Goal: Task Accomplishment & Management: Manage account settings

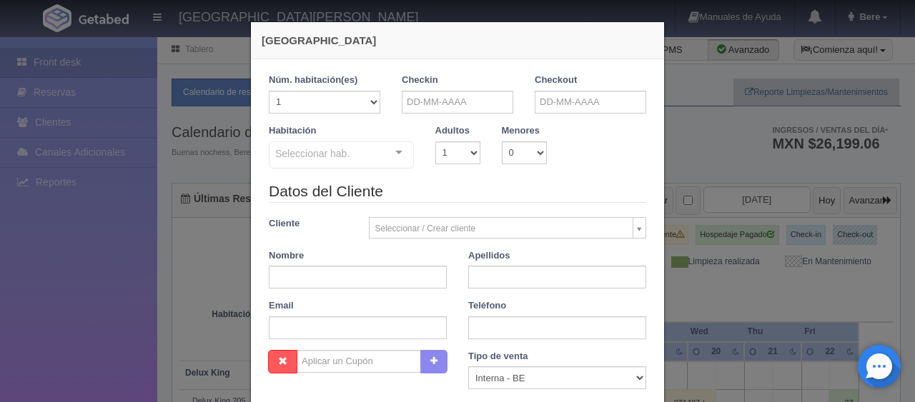
checkbox input "false"
click at [400, 279] on input "text" at bounding box center [358, 277] width 178 height 23
paste input "[PERSON_NAME] [PERSON_NAME]"
type input "[PERSON_NAME]"
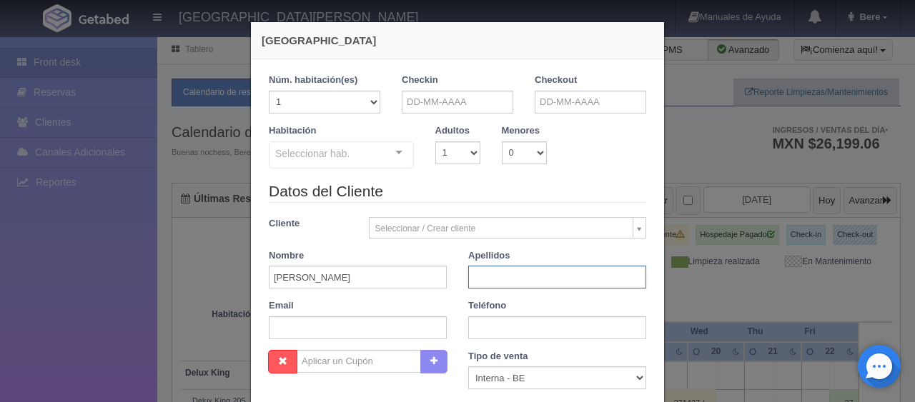
paste input "[PERSON_NAME]"
type input "[PERSON_NAME]"
click at [473, 321] on input "text" at bounding box center [557, 328] width 178 height 23
paste input "[PHONE_NUMBER]"
type input "[PHONE_NUMBER]"
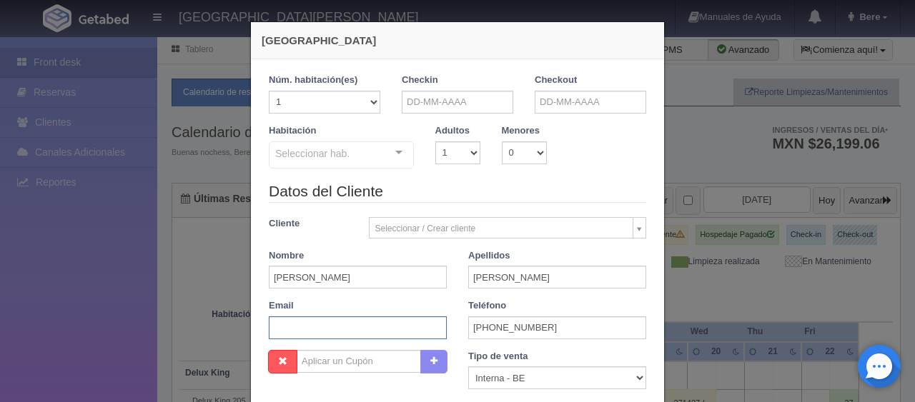
click at [343, 322] on input "text" at bounding box center [358, 328] width 178 height 23
paste input "[EMAIL_ADDRESS][DOMAIN_NAME]"
type input "[EMAIL_ADDRESS][DOMAIN_NAME]"
click at [534, 374] on select "Correo Electronico Interna - BE Llamada OTA Externa Otro WALK IN" at bounding box center [557, 378] width 178 height 23
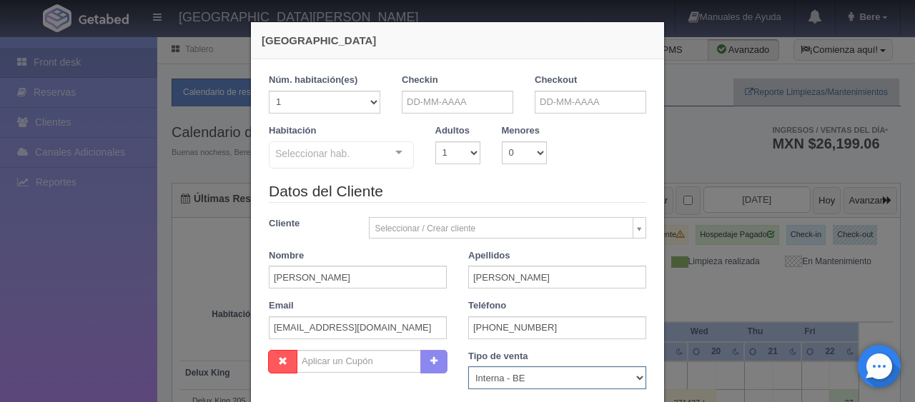
scroll to position [0, 0]
select select "extota"
click at [468, 367] on select "Correo Electronico Interna - BE Llamada OTA Externa Otro WALK IN" at bounding box center [557, 378] width 178 height 23
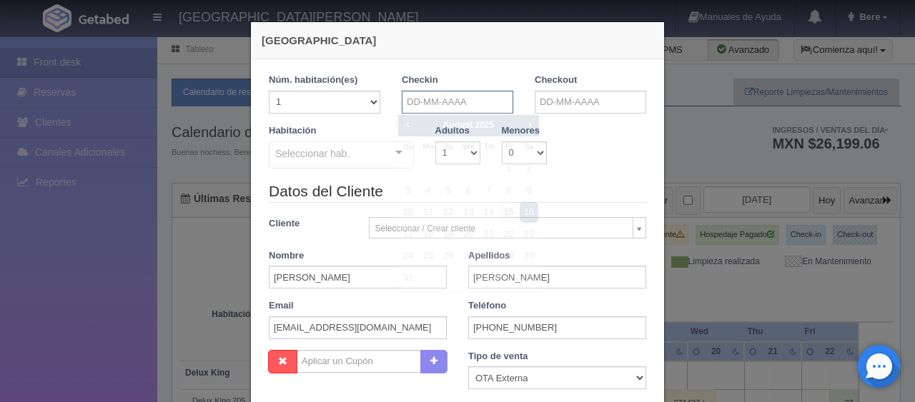
click at [490, 101] on input "text" at bounding box center [457, 102] width 111 height 23
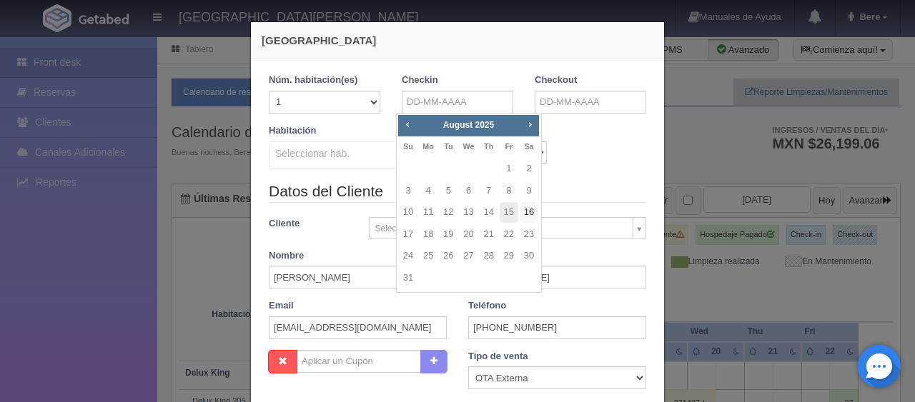
drag, startPoint x: 531, startPoint y: 214, endPoint x: 554, endPoint y: 167, distance: 52.4
click at [531, 215] on link "16" at bounding box center [528, 212] width 19 height 21
type input "[DATE]"
checkbox input "false"
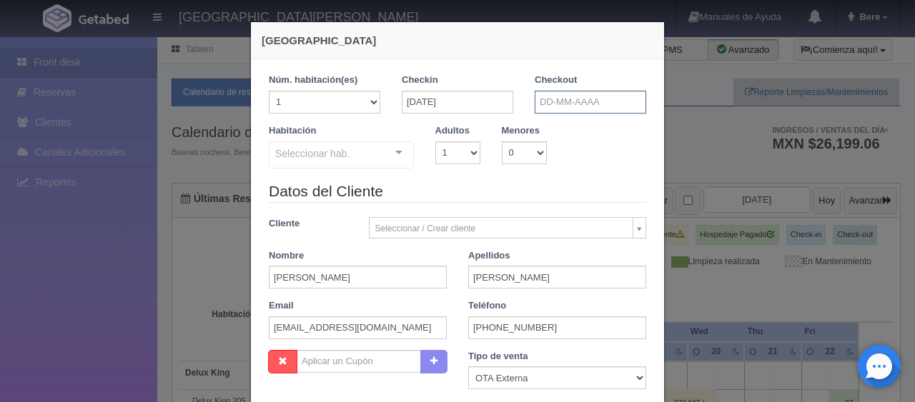
click at [575, 108] on input "text" at bounding box center [589, 102] width 111 height 23
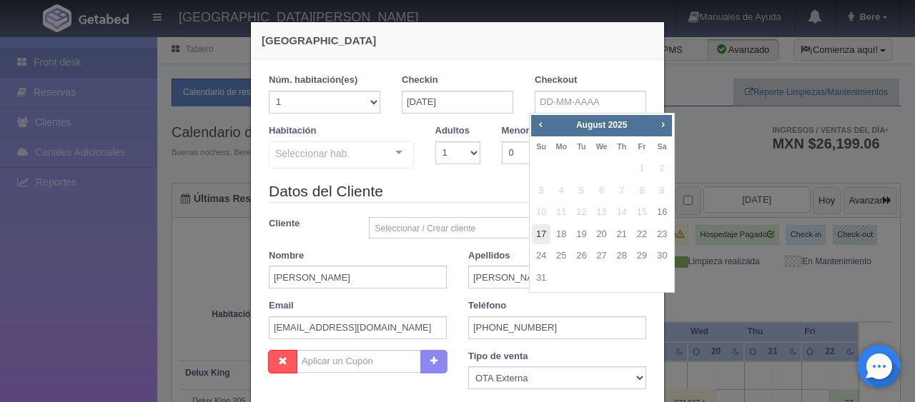
click at [543, 234] on link "17" at bounding box center [541, 234] width 19 height 21
type input "[DATE]"
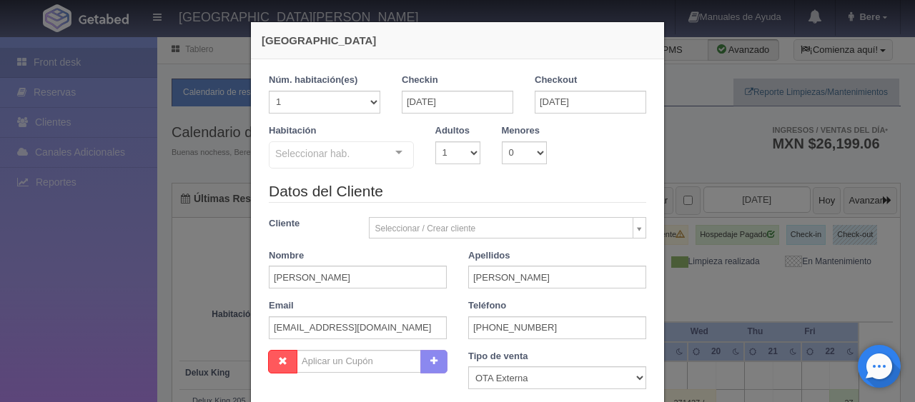
checkbox input "false"
click at [449, 148] on select "1 2 3 4 5 6 7 8 9 10" at bounding box center [457, 152] width 45 height 23
select select "2"
click at [435, 141] on select "1 2 3 4 5 6 7 8 9 10" at bounding box center [457, 152] width 45 height 23
checkbox input "false"
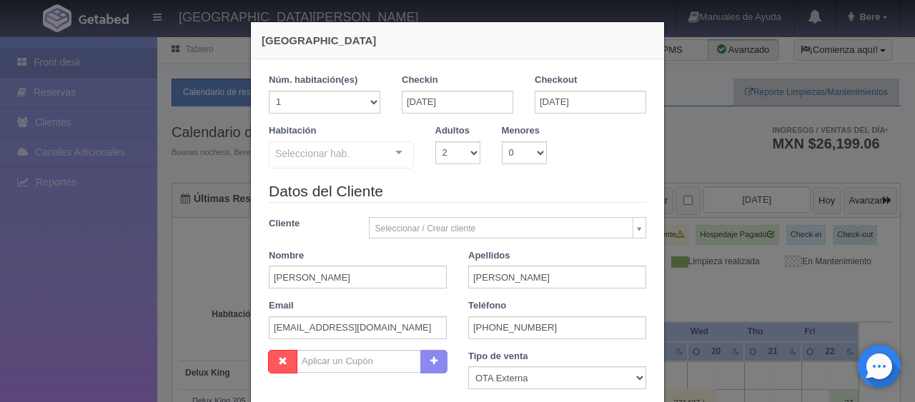
click at [362, 141] on div "Seleccionar hab." at bounding box center [341, 154] width 145 height 27
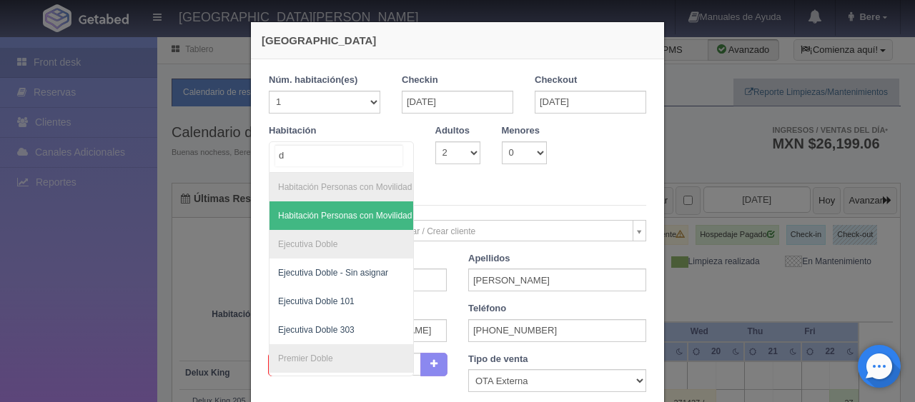
type input "de"
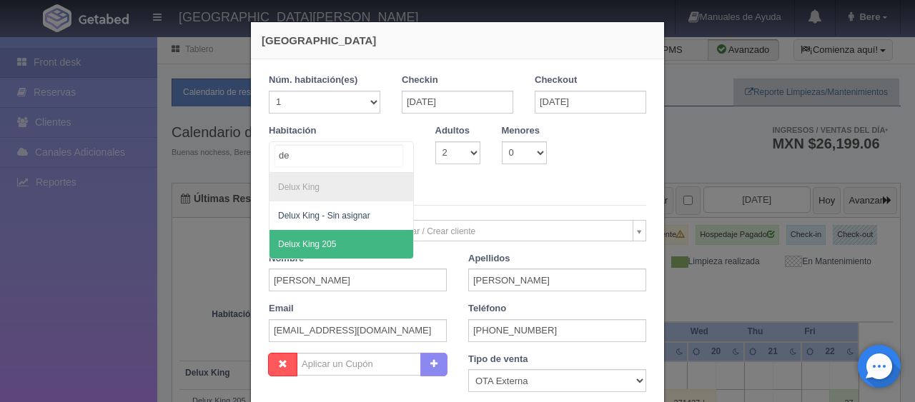
click at [364, 242] on span "Delux King 205" at bounding box center [341, 244] width 144 height 29
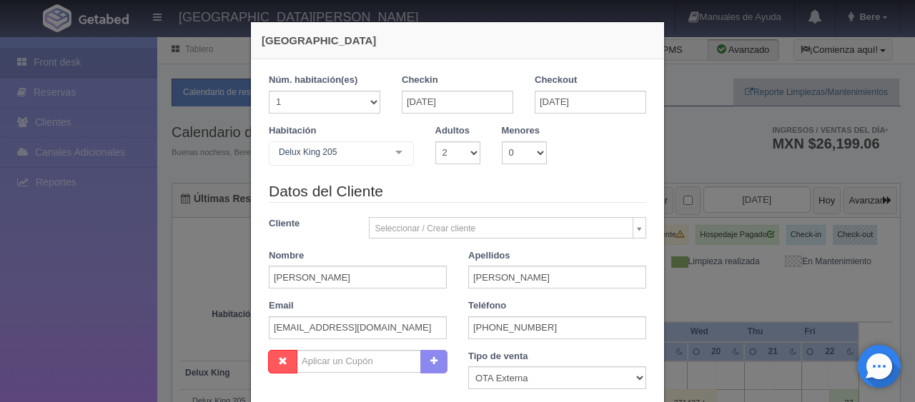
checkbox input "false"
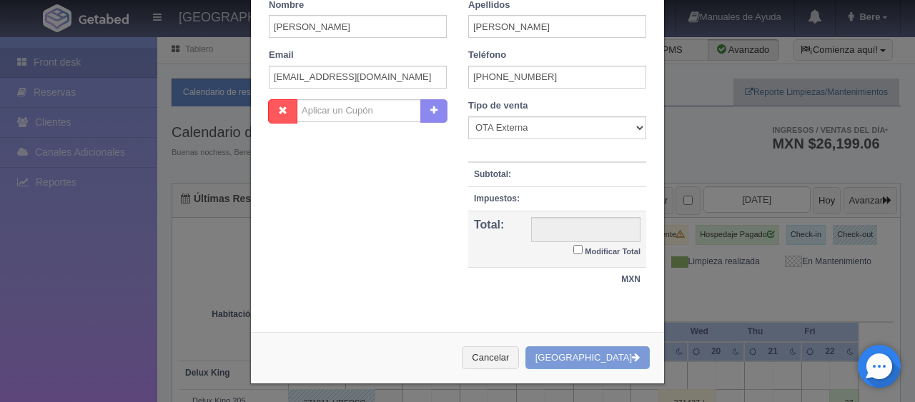
type input "1499.00"
click at [586, 242] on label "Modificar Total" at bounding box center [606, 250] width 67 height 16
click at [582, 245] on input "Modificar Total" at bounding box center [577, 249] width 9 height 9
checkbox input "true"
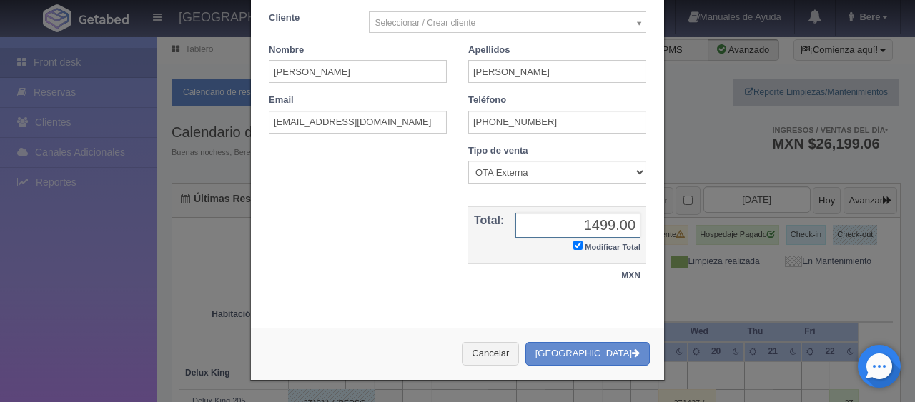
scroll to position [249, 0]
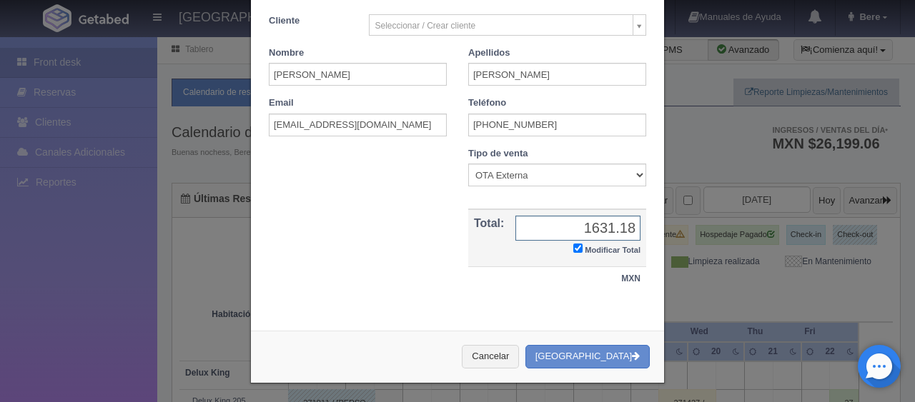
type input "1631.18"
click at [462, 345] on button "Cancelar" at bounding box center [490, 357] width 57 height 24
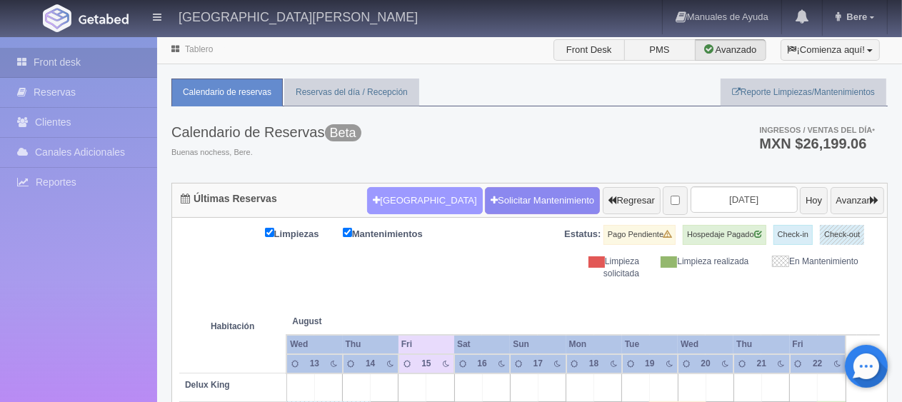
click at [389, 197] on button "[GEOGRAPHIC_DATA]" at bounding box center [424, 200] width 115 height 27
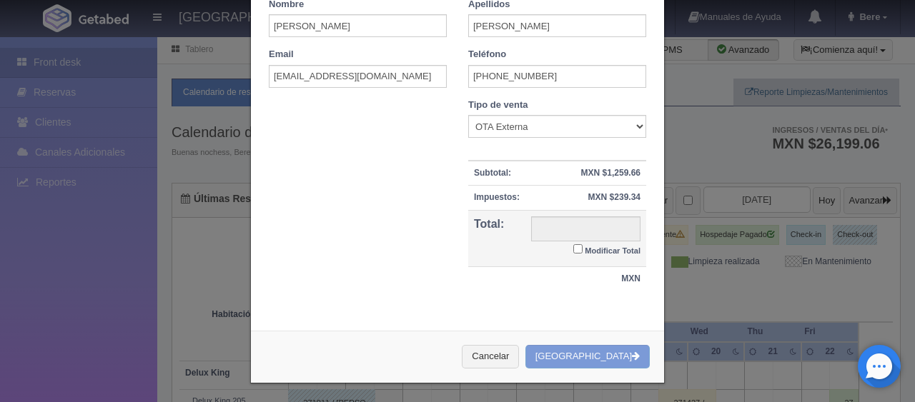
click at [585, 247] on small "Modificar Total" at bounding box center [613, 251] width 56 height 9
click at [580, 244] on input "Modificar Total" at bounding box center [577, 248] width 9 height 9
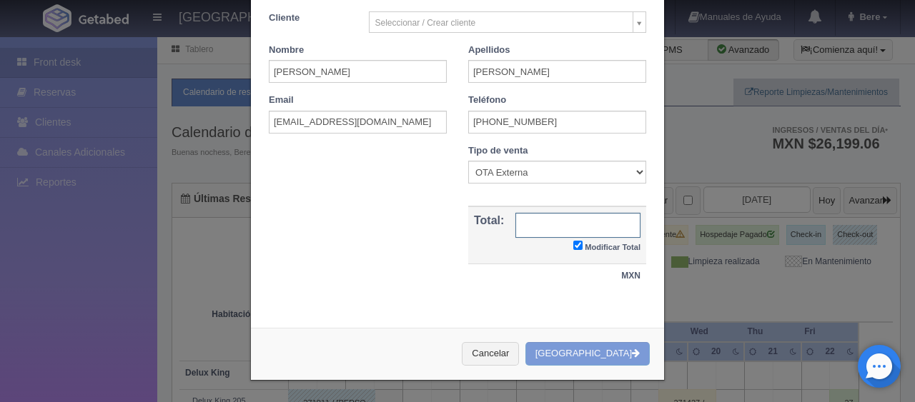
checkbox input "true"
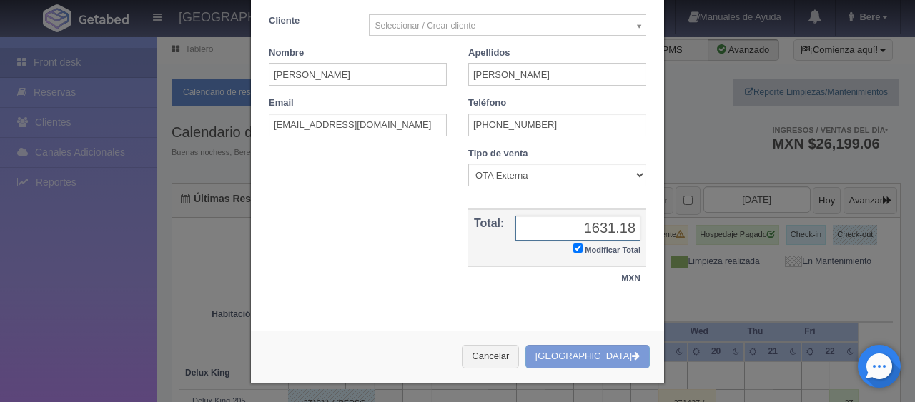
scroll to position [0, 0]
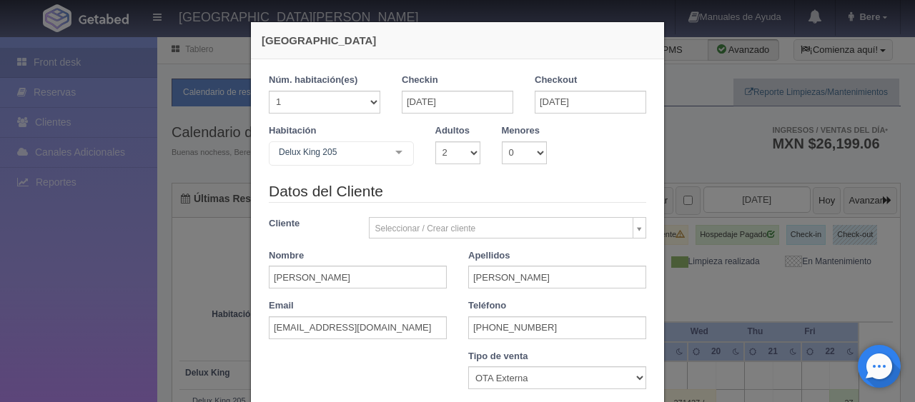
type input "1631.18"
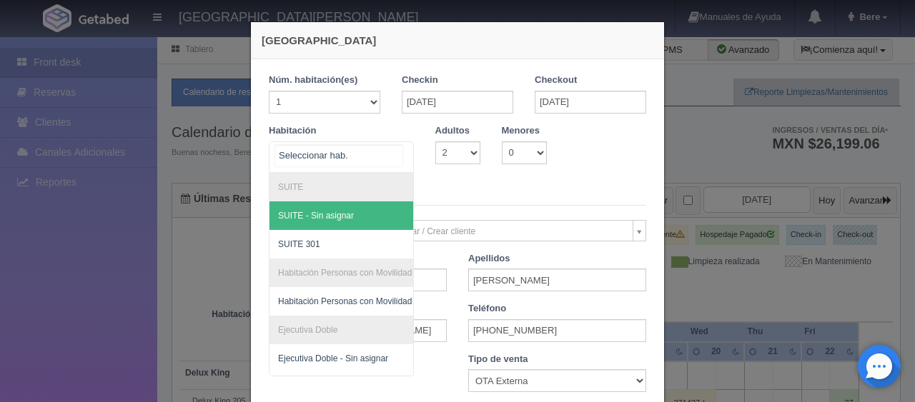
click at [321, 217] on span "SUITE - Sin asignar" at bounding box center [316, 216] width 76 height 10
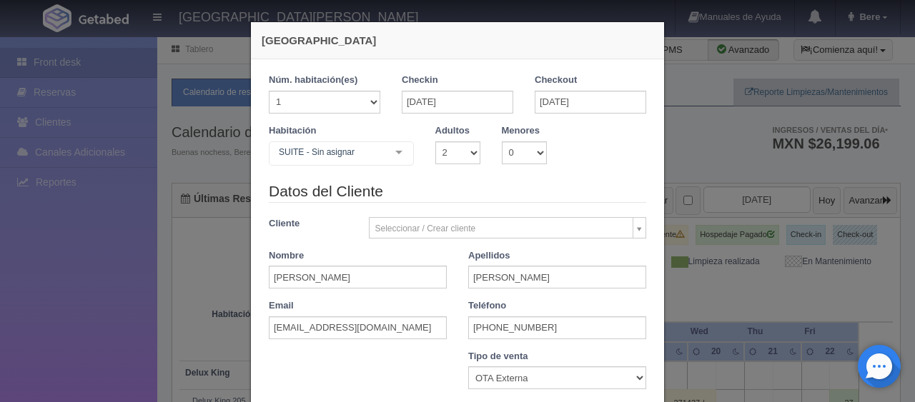
checkbox input "false"
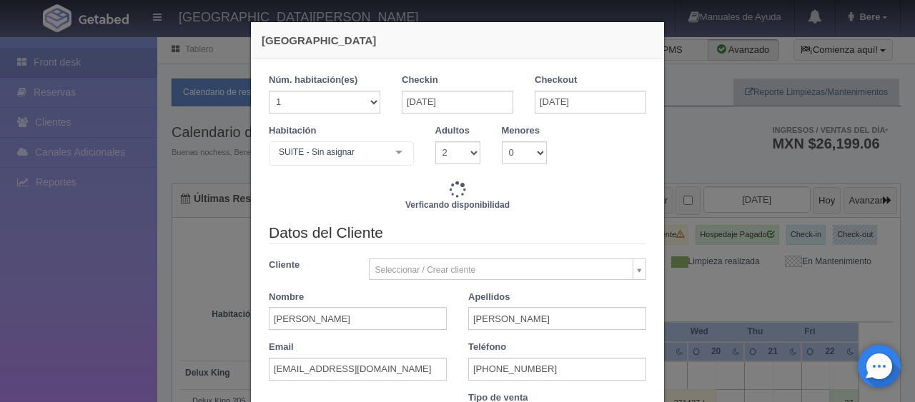
type input "2400.00"
checkbox input "false"
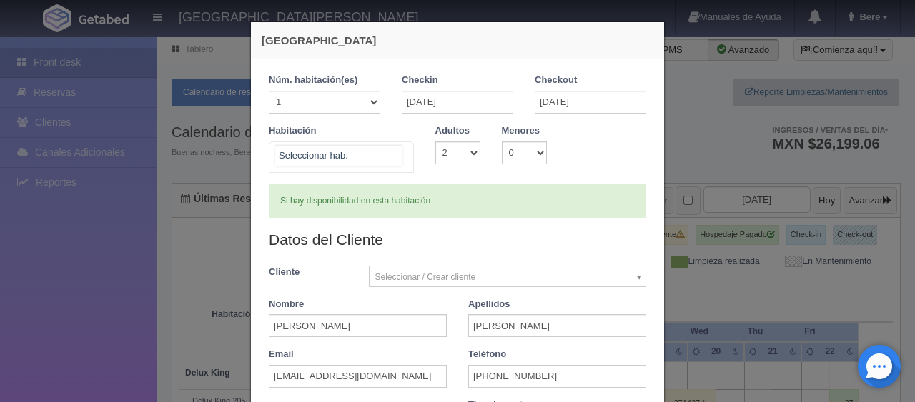
click at [368, 161] on div at bounding box center [341, 156] width 145 height 31
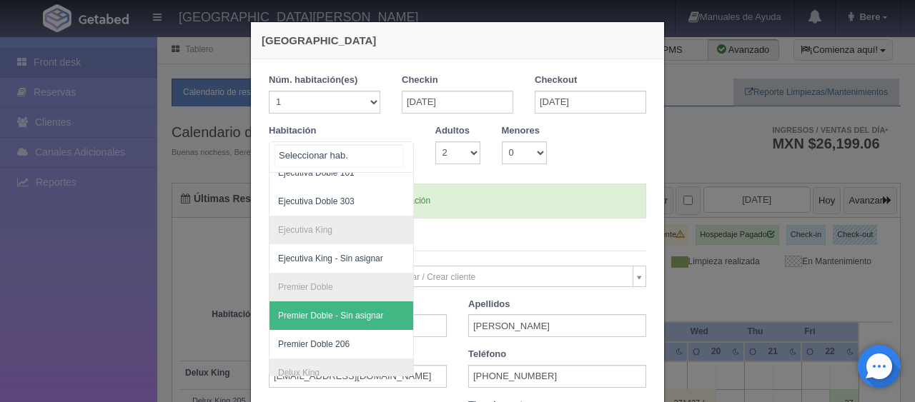
scroll to position [294, 0]
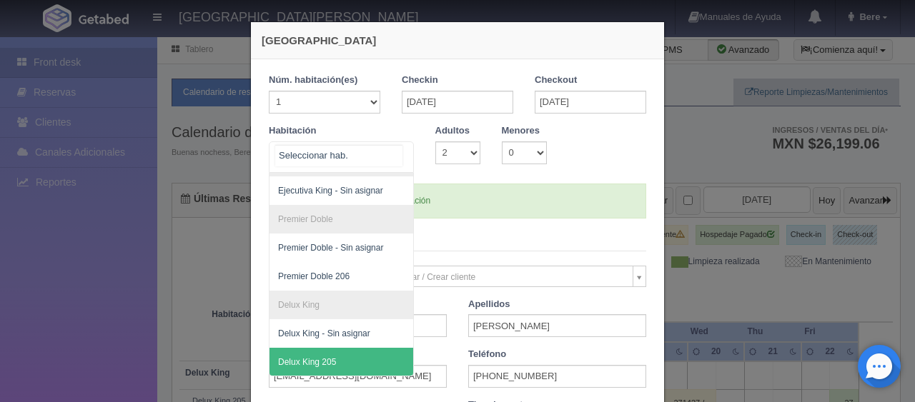
click at [327, 357] on span "Delux King 205" at bounding box center [307, 362] width 58 height 10
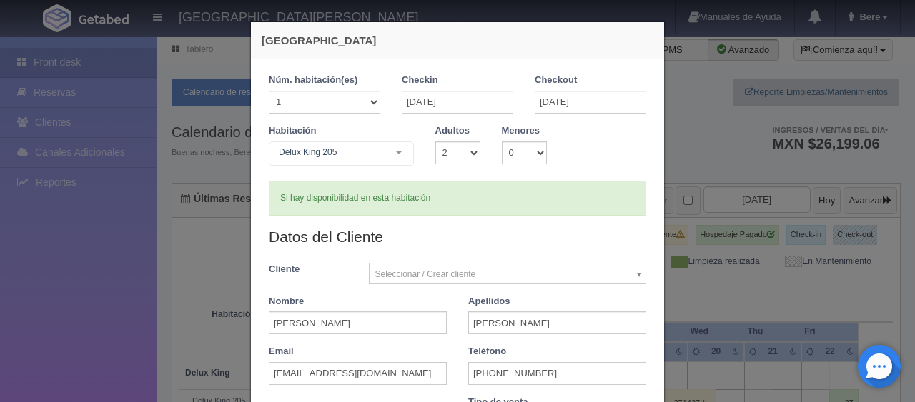
checkbox input "false"
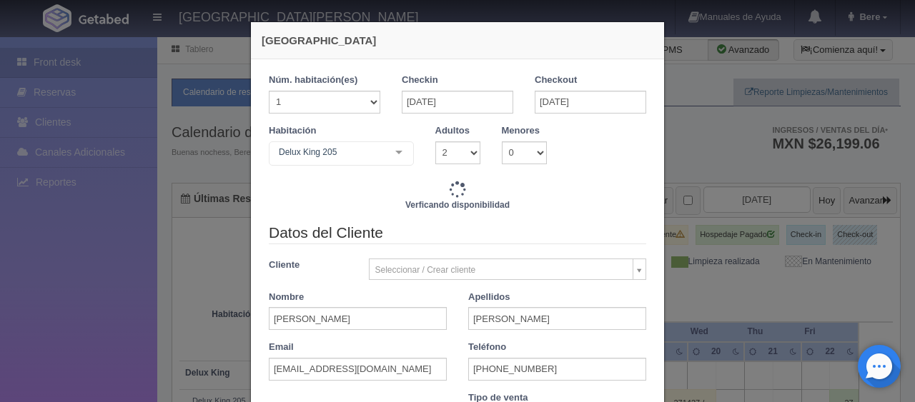
type input "1499.00"
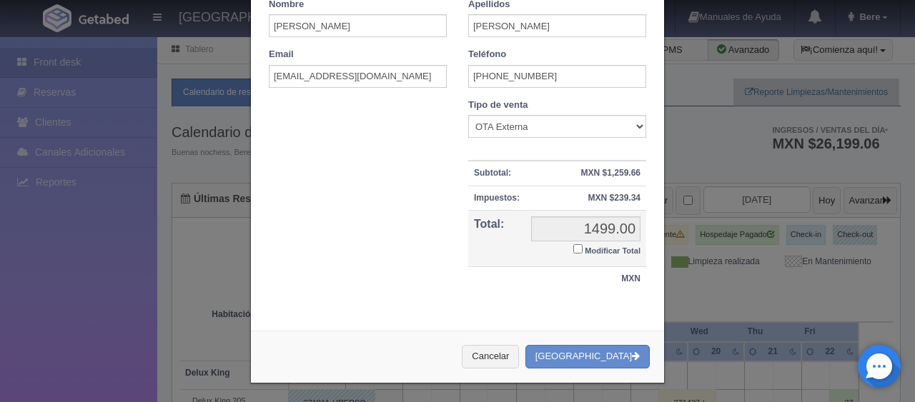
click at [587, 250] on small "Modificar Total" at bounding box center [613, 251] width 56 height 9
click at [582, 250] on input "Modificar Total" at bounding box center [577, 248] width 9 height 9
checkbox input "true"
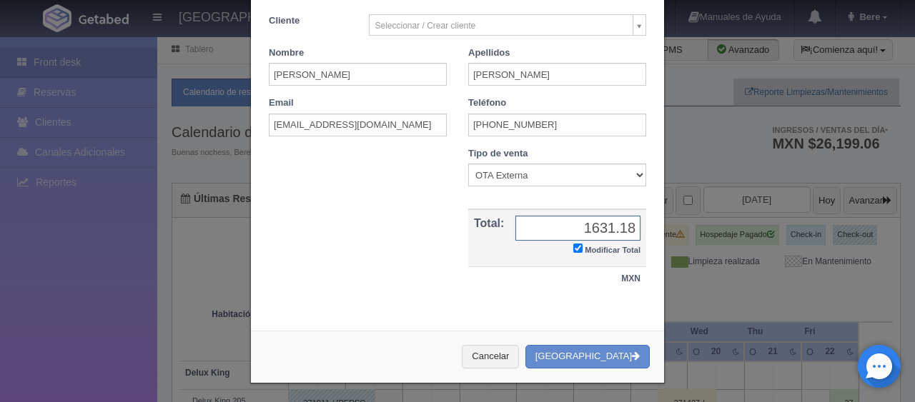
type input "1631.18"
click at [525, 345] on button "[GEOGRAPHIC_DATA]" at bounding box center [587, 357] width 124 height 24
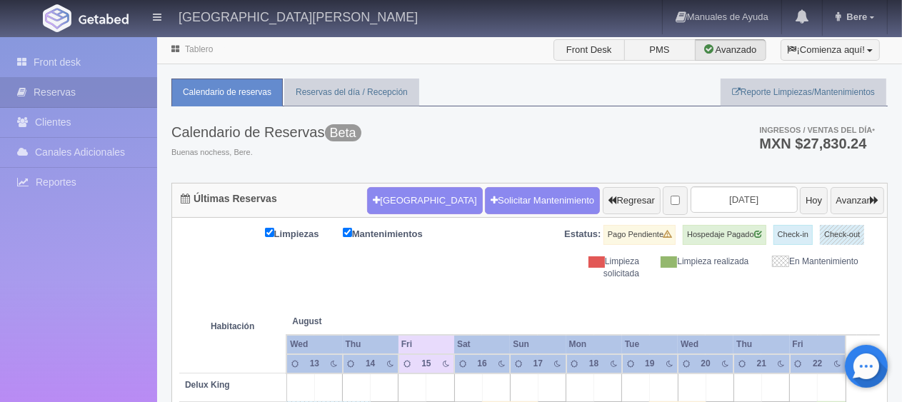
click at [547, 289] on th at bounding box center [524, 307] width 84 height 54
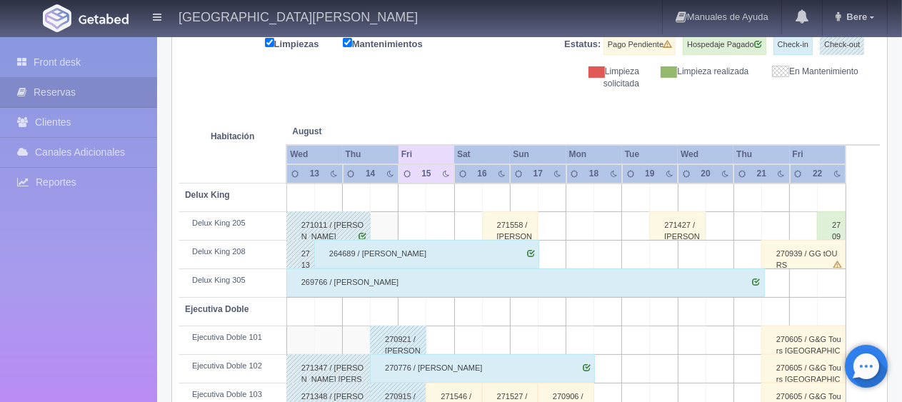
scroll to position [404, 0]
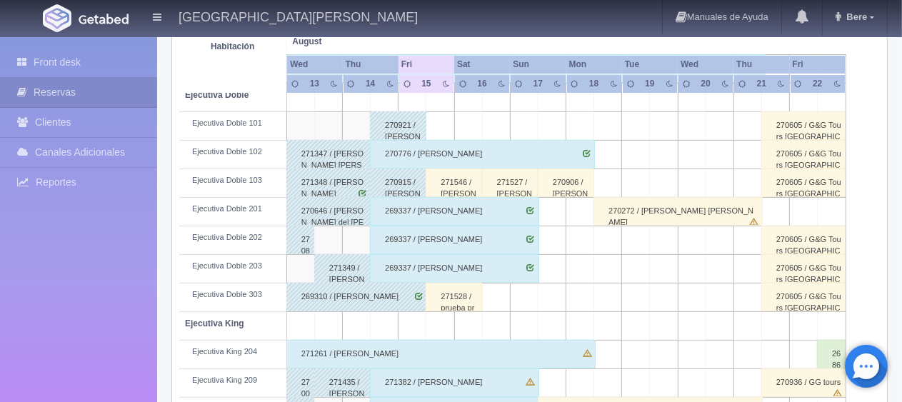
click at [443, 179] on div "271546 / [PERSON_NAME]" at bounding box center [454, 183] width 56 height 29
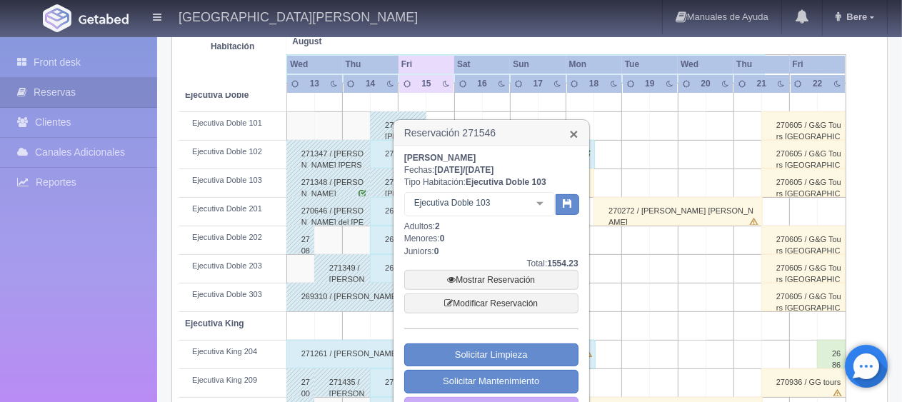
click at [575, 129] on link "×" at bounding box center [573, 133] width 9 height 15
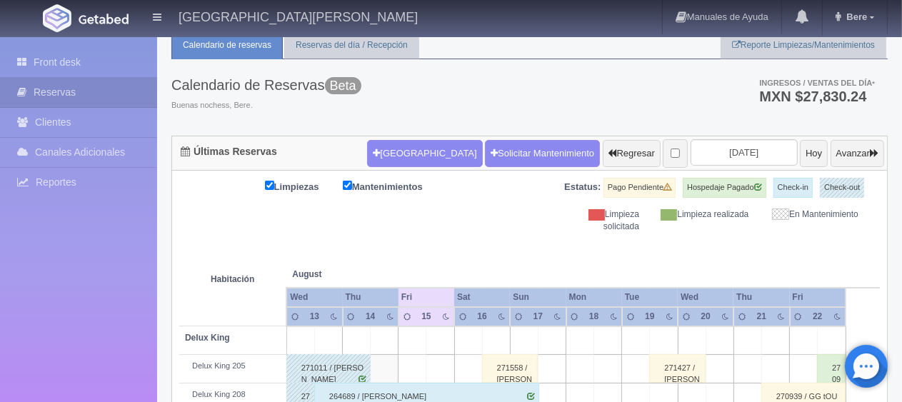
scroll to position [0, 0]
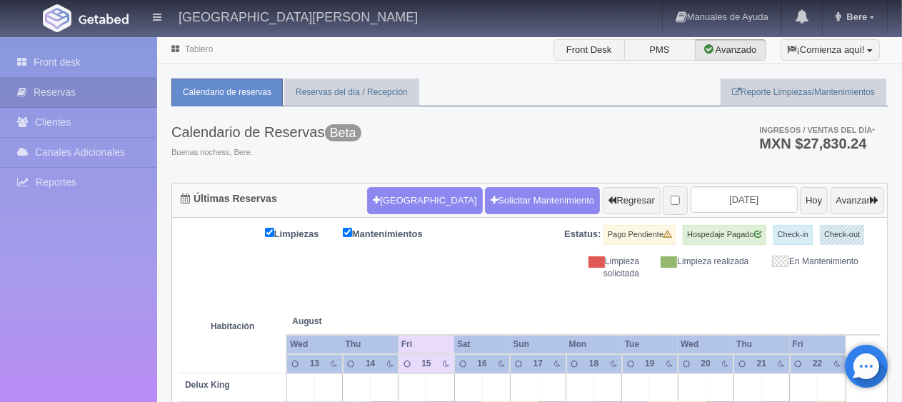
click at [479, 288] on th at bounding box center [441, 307] width 84 height 54
click at [570, 272] on div "Limpieza solicitada" at bounding box center [595, 268] width 109 height 24
click at [529, 293] on th at bounding box center [524, 307] width 84 height 54
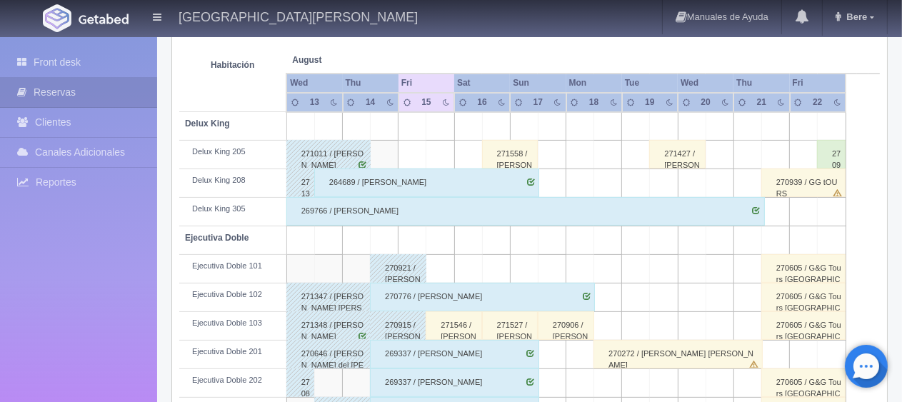
scroll to position [333, 0]
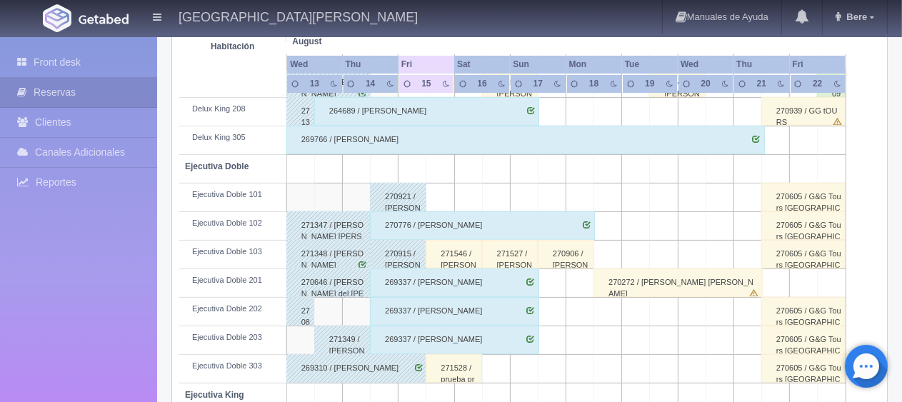
click at [449, 257] on div "271546 / [PERSON_NAME]" at bounding box center [454, 254] width 56 height 29
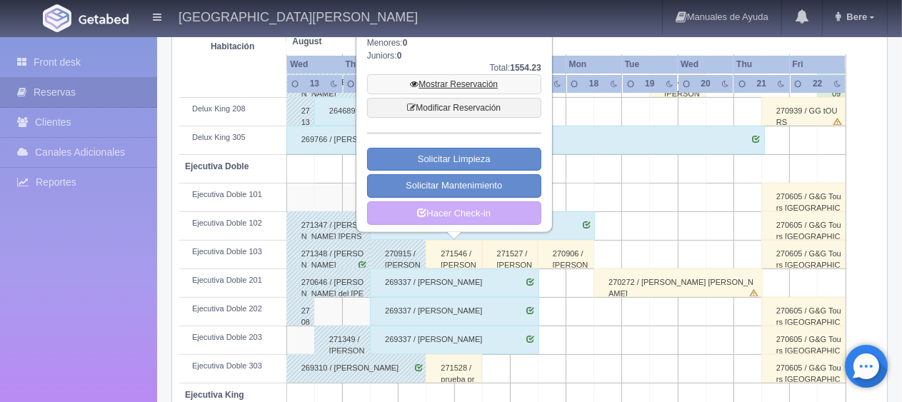
click at [486, 87] on link "Mostrar Reservación" at bounding box center [454, 84] width 174 height 20
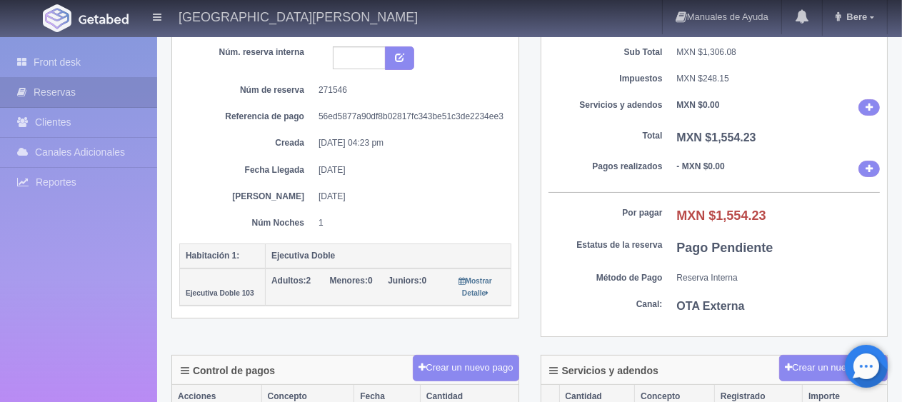
scroll to position [51, 0]
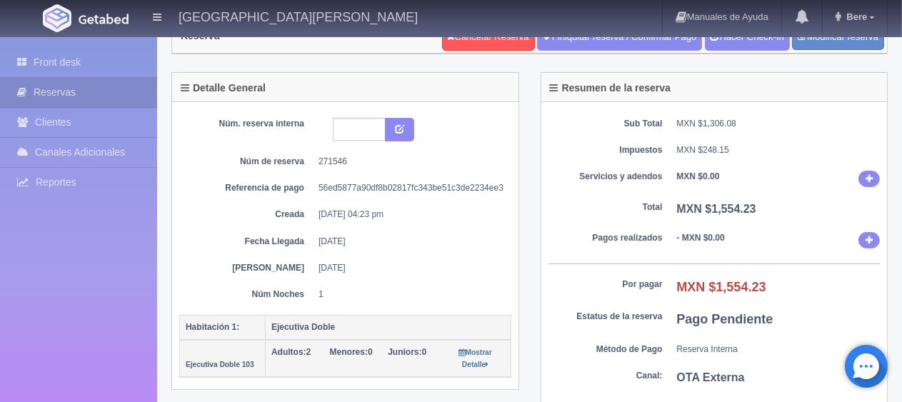
drag, startPoint x: 564, startPoint y: 247, endPoint x: 452, endPoint y: 227, distance: 113.3
click at [555, 247] on div "Sub Total MXN $1,306.08 Impuestos MXN $248.15 Servicios y adendos MXN $0.00 Tot…" at bounding box center [715, 255] width 347 height 307
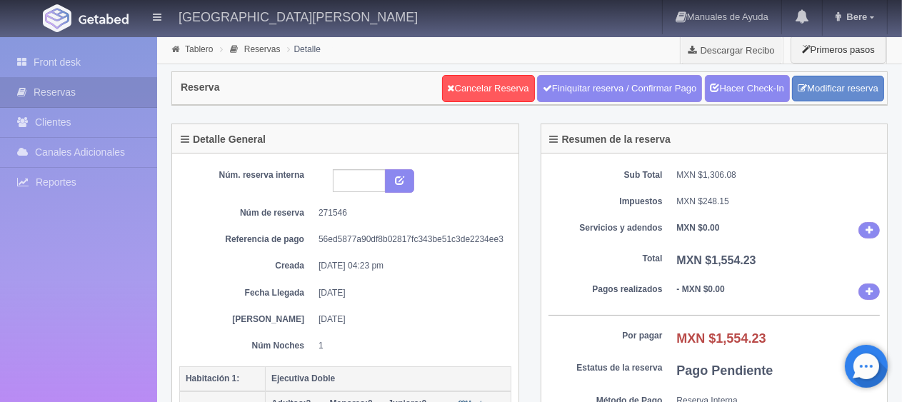
drag, startPoint x: 517, startPoint y: 258, endPoint x: 277, endPoint y: 227, distance: 242.8
click at [234, 230] on div "Núm. reserva interna Núm de reserva 271546 Referencia de pago 56ed5877a90df8b02…" at bounding box center [345, 298] width 347 height 288
click at [393, 229] on div "Núm. reserva interna Núm de reserva 271546 Referencia de pago 56ed5877a90df8b02…" at bounding box center [345, 260] width 332 height 183
drag, startPoint x: 497, startPoint y: 267, endPoint x: 225, endPoint y: 199, distance: 280.8
click at [225, 199] on div "Núm. reserva interna Núm de reserva 271546 Referencia de pago 56ed5877a90df8b02…" at bounding box center [345, 260] width 332 height 183
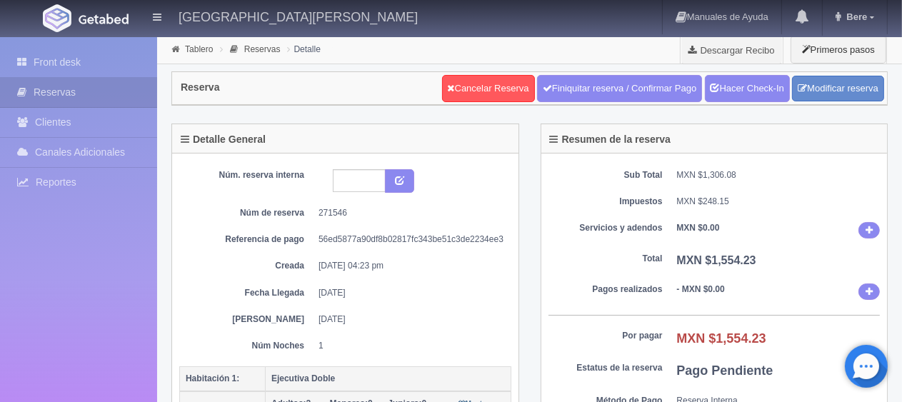
click at [309, 212] on dl "Núm de reserva 271546" at bounding box center [345, 213] width 311 height 12
drag, startPoint x: 362, startPoint y: 322, endPoint x: 274, endPoint y: 244, distance: 116.9
click at [277, 258] on div "Núm. reserva interna Núm de reserva 271546 Referencia de pago 56ed5877a90df8b02…" at bounding box center [345, 260] width 332 height 183
click at [372, 287] on dd "[DATE]" at bounding box center [410, 293] width 182 height 12
drag, startPoint x: 494, startPoint y: 307, endPoint x: 184, endPoint y: 199, distance: 328.8
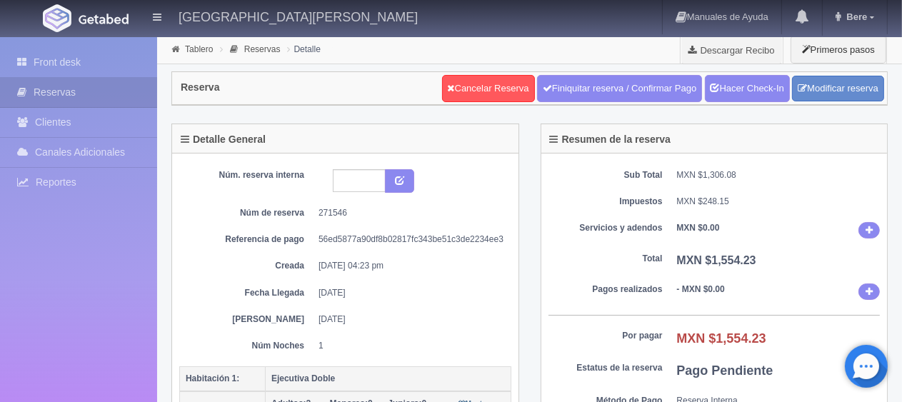
click at [187, 211] on div "Detalle General Núm. reserva interna Núm de reserva 271546 Referencia de pago 5…" at bounding box center [345, 292] width 369 height 337
click at [306, 255] on div "Núm. reserva interna Núm de reserva 271546 Referencia de pago 56ed5877a90df8b02…" at bounding box center [345, 260] width 332 height 183
click at [485, 237] on dd "56ed5877a90df8b02817fc343be51c3de2234ee3" at bounding box center [410, 240] width 182 height 12
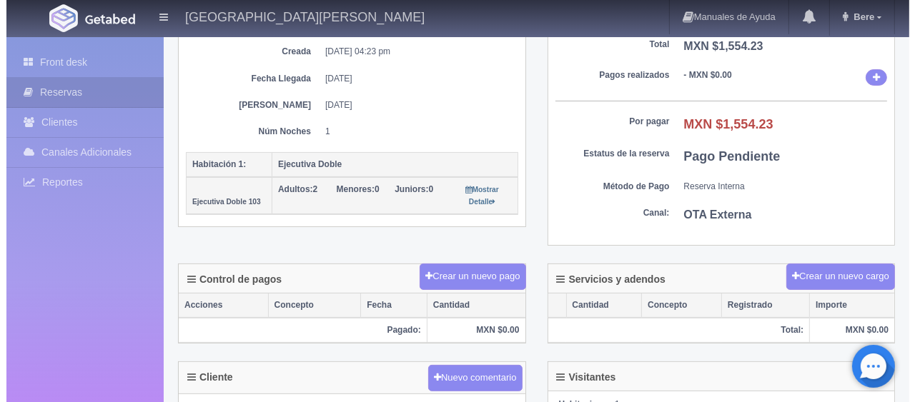
scroll to position [357, 0]
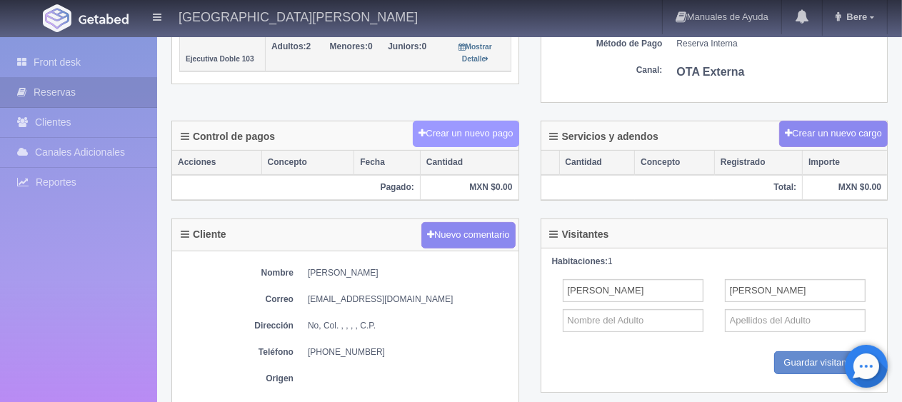
click at [475, 136] on button "Crear un nuevo pago" at bounding box center [466, 134] width 106 height 26
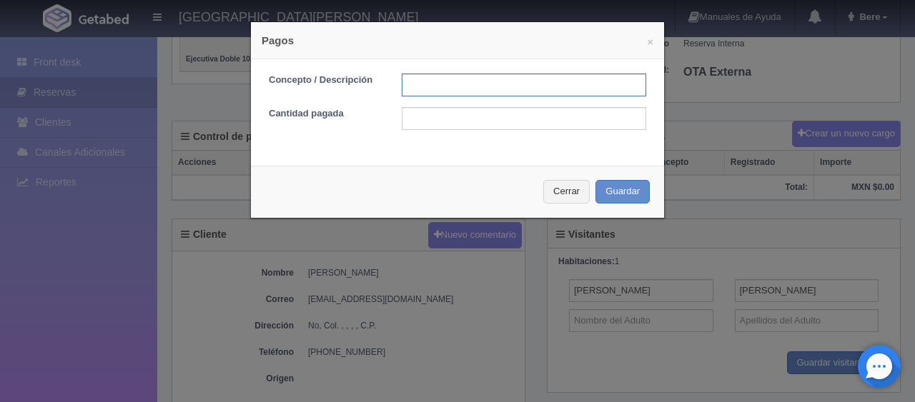
click at [484, 94] on input "text" at bounding box center [524, 85] width 244 height 23
type input "Total Tarjeta"
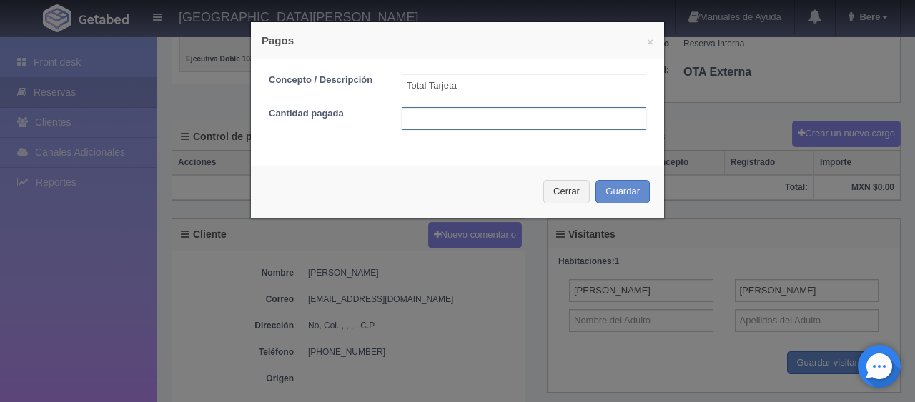
click at [495, 120] on input "text" at bounding box center [524, 118] width 244 height 23
type input "1554.23"
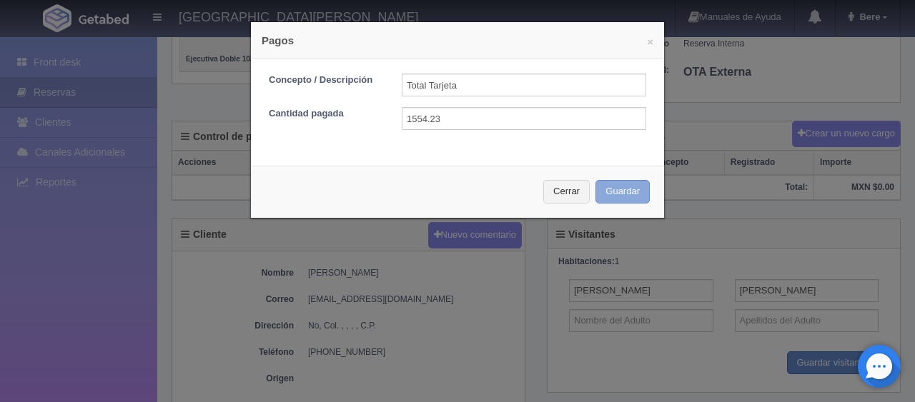
click at [595, 180] on button "Guardar" at bounding box center [622, 192] width 54 height 24
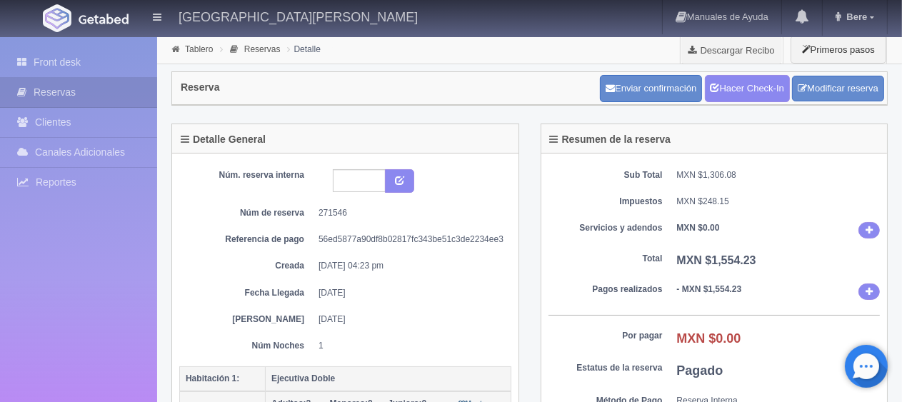
click at [705, 174] on dd "MXN $1,306.08" at bounding box center [779, 175] width 204 height 12
click at [737, 102] on div "Enviar confirmación Hacer Check-In Modificar reserva" at bounding box center [743, 88] width 292 height 35
click at [742, 86] on link "Hacer Check-In" at bounding box center [747, 88] width 85 height 27
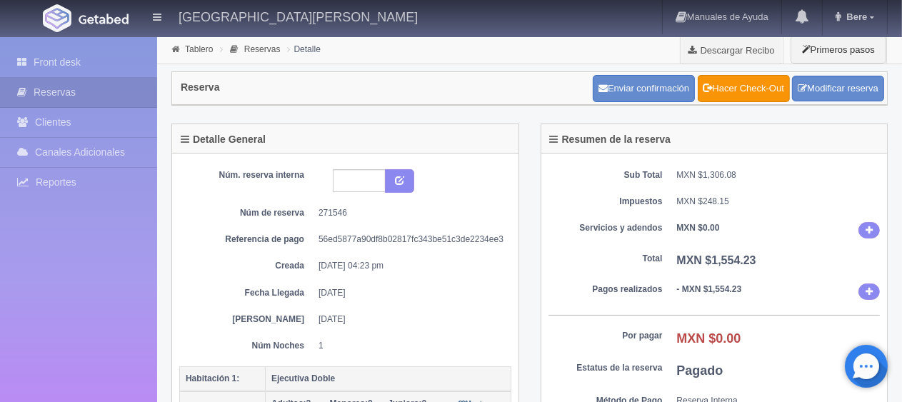
scroll to position [357, 0]
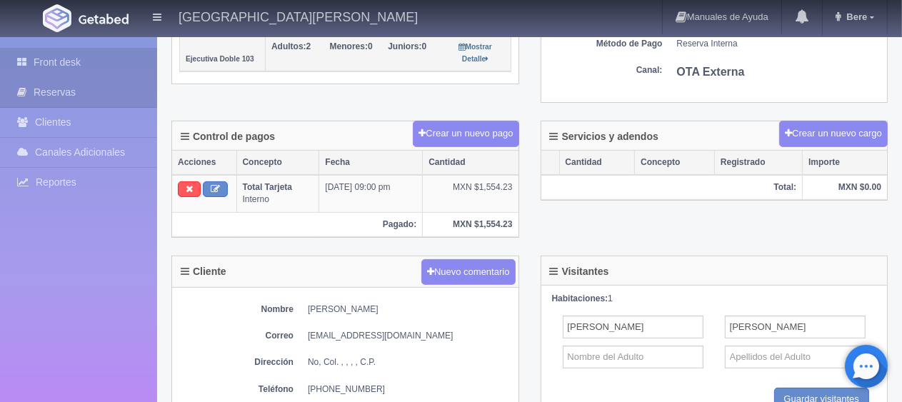
click at [101, 56] on link "Front desk" at bounding box center [78, 62] width 157 height 29
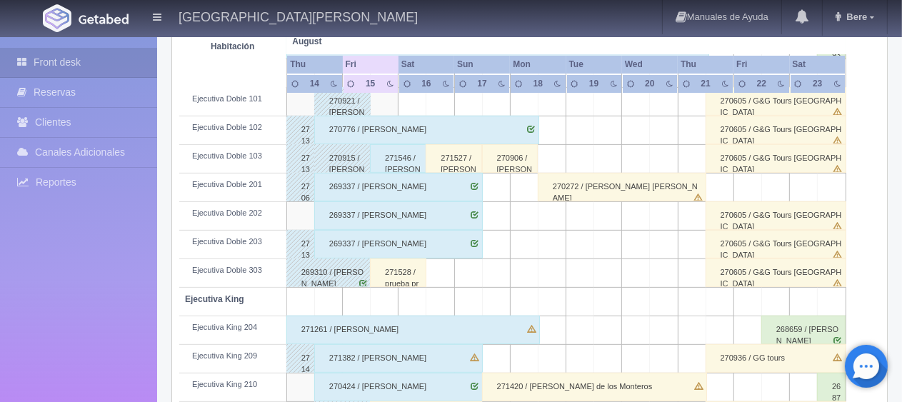
scroll to position [762, 0]
